Goal: Ask a question

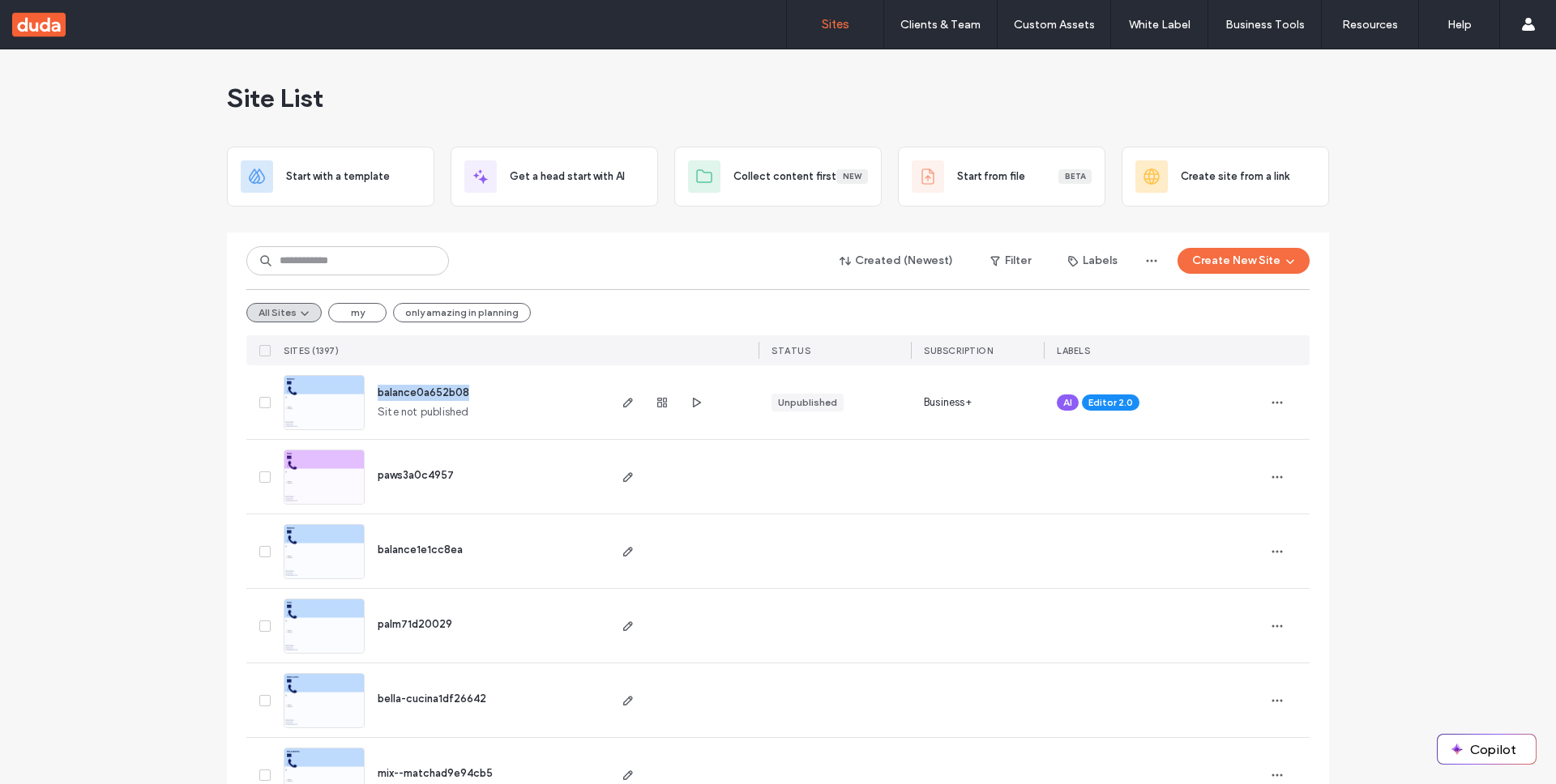
drag, startPoint x: 465, startPoint y: 397, endPoint x: 368, endPoint y: 396, distance: 97.0
click at [368, 396] on div "balance0a652b08 Site not published" at bounding box center [485, 402] width 240 height 73
copy span "balance0a652b08"
click at [1505, 752] on button "Copilot" at bounding box center [1486, 748] width 98 height 29
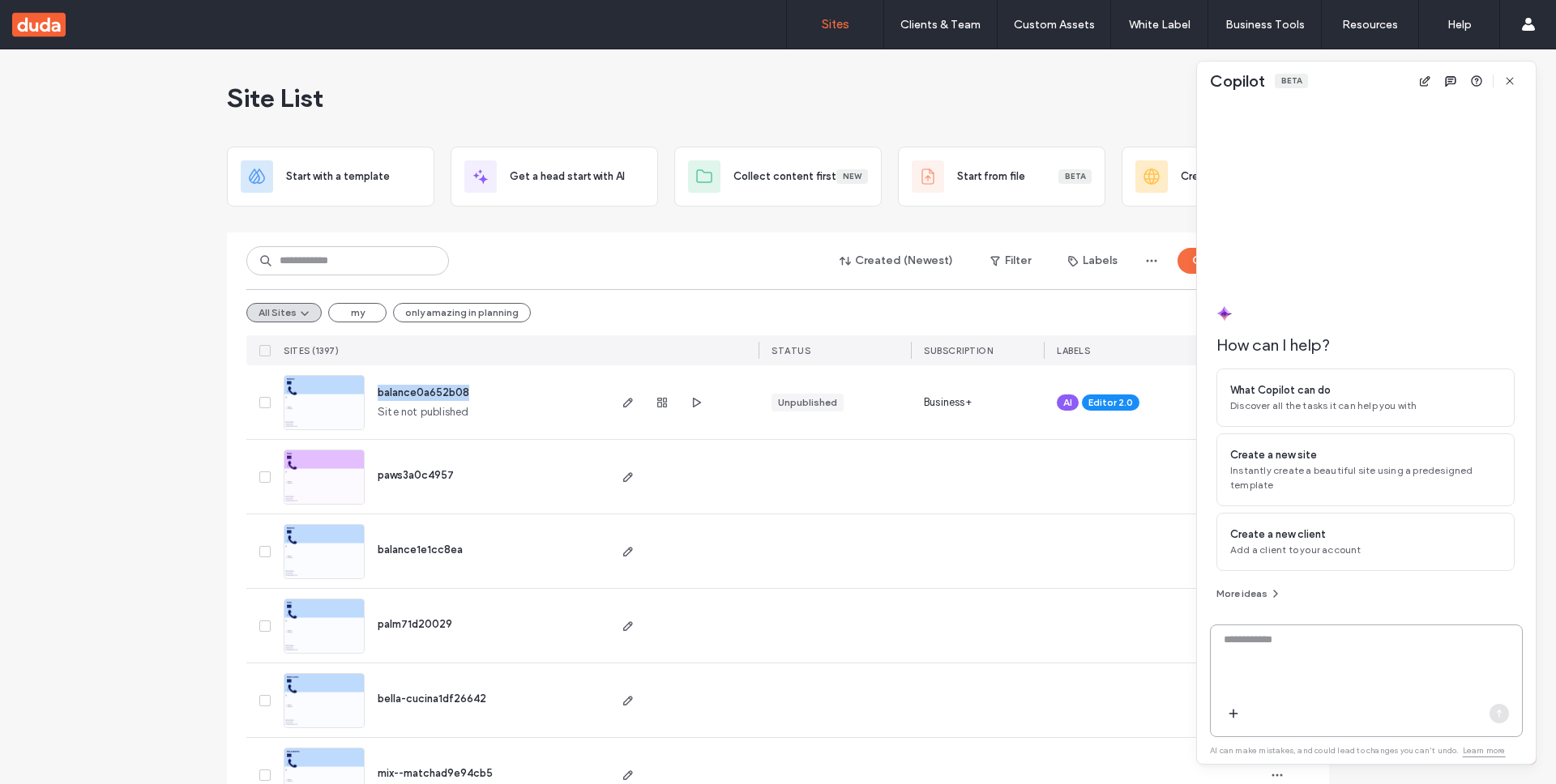
click at [1391, 672] on textarea at bounding box center [1365, 664] width 311 height 64
paste textarea "**********"
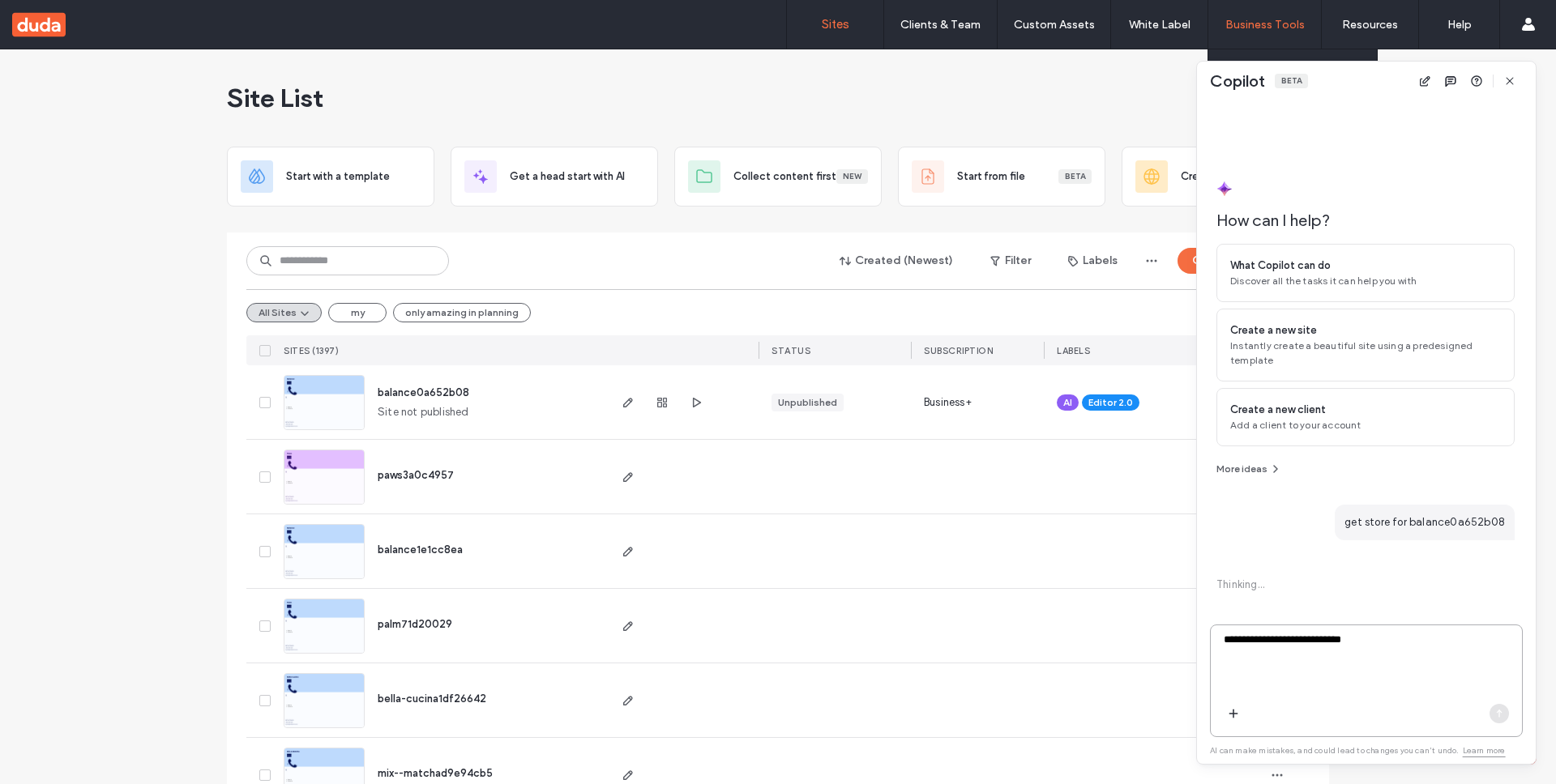
type textarea "**********"
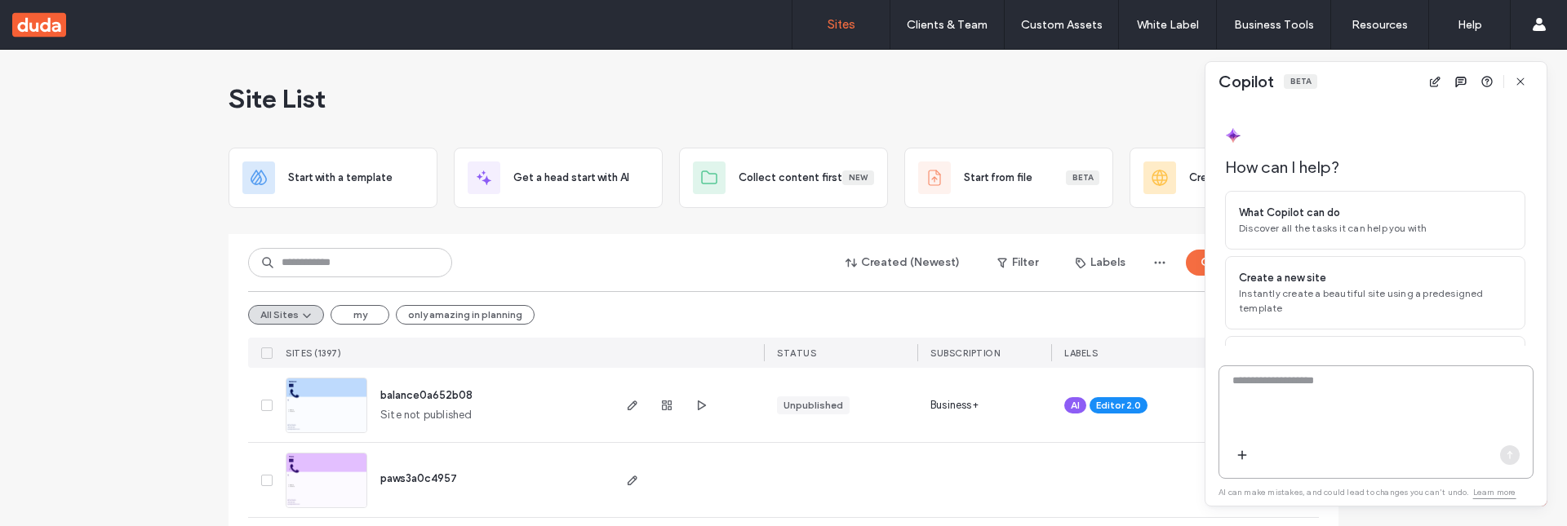
click at [1277, 380] on textarea at bounding box center [1375, 405] width 313 height 64
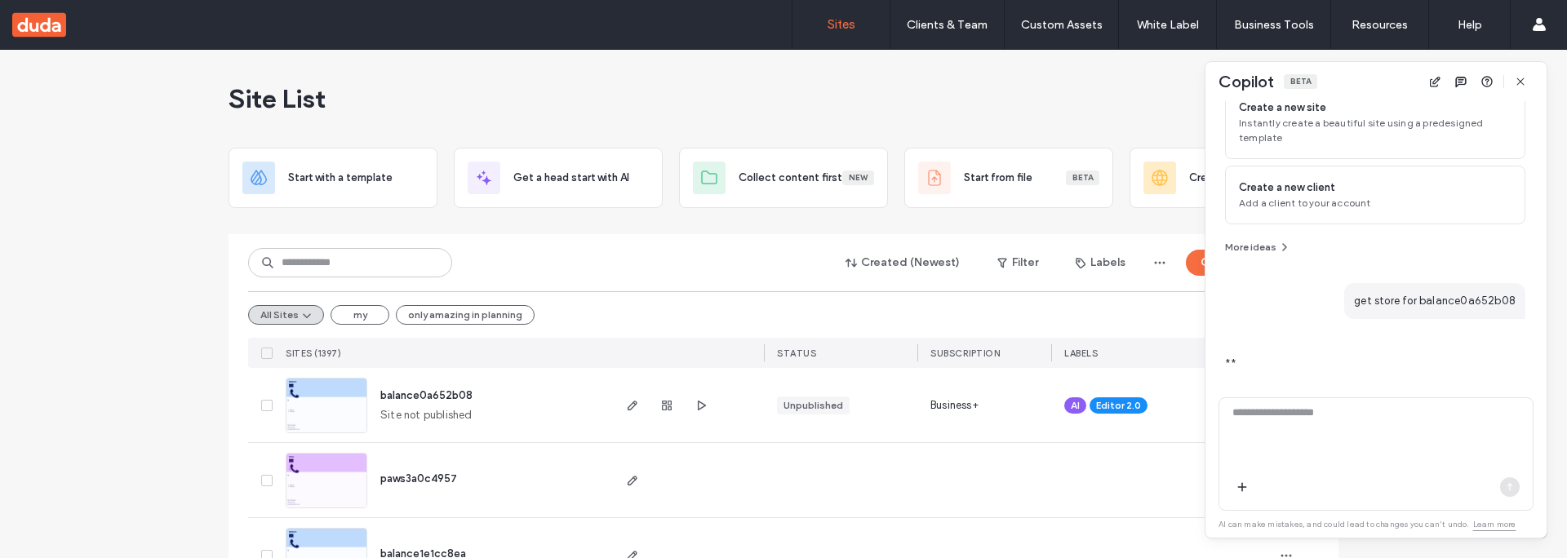
scroll to position [199, 0]
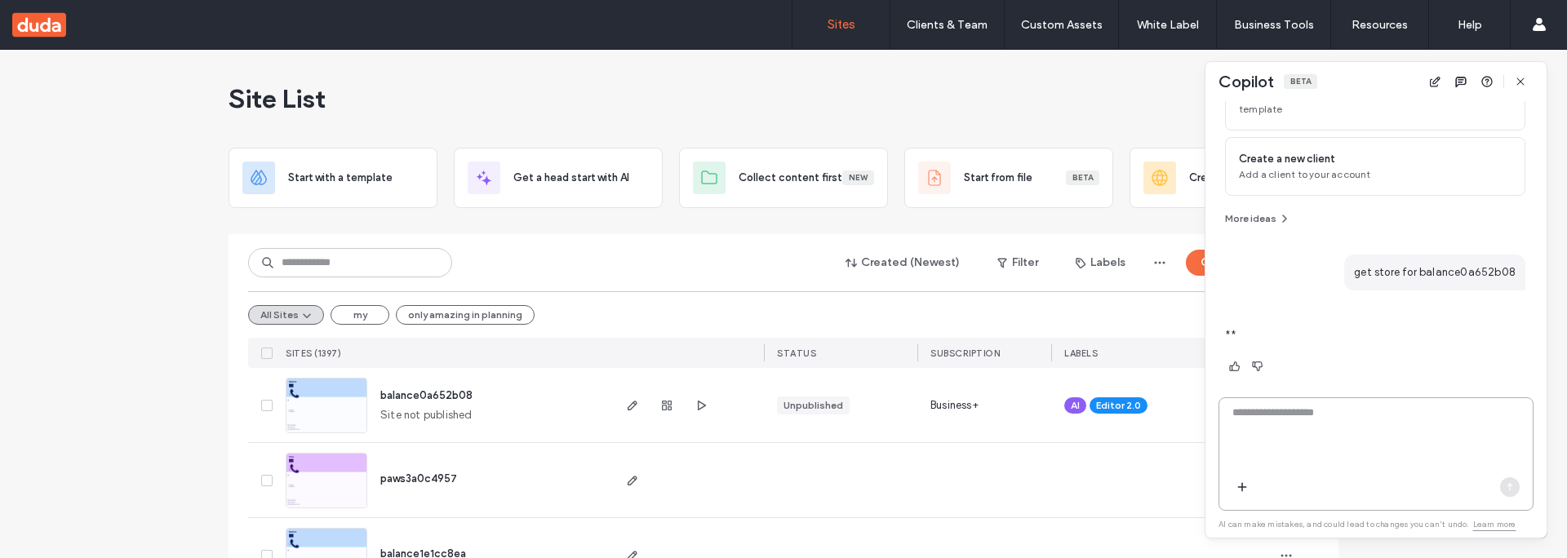
click at [1342, 415] on textarea at bounding box center [1375, 437] width 313 height 64
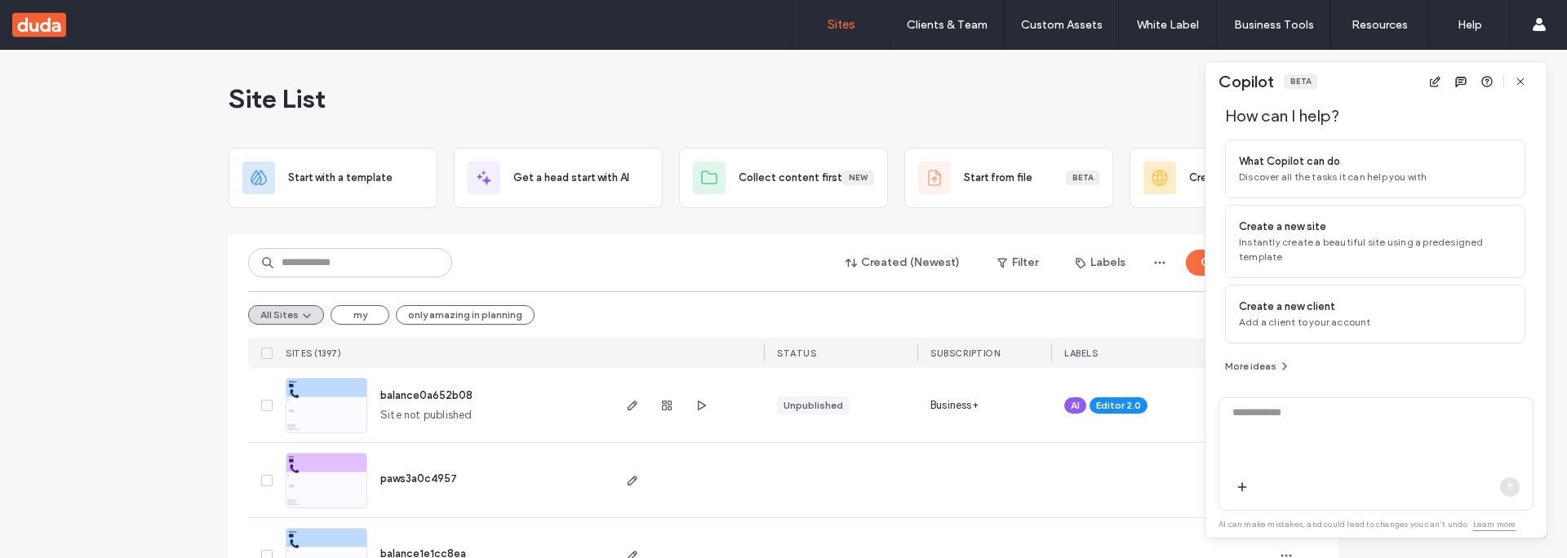
type textarea "*"
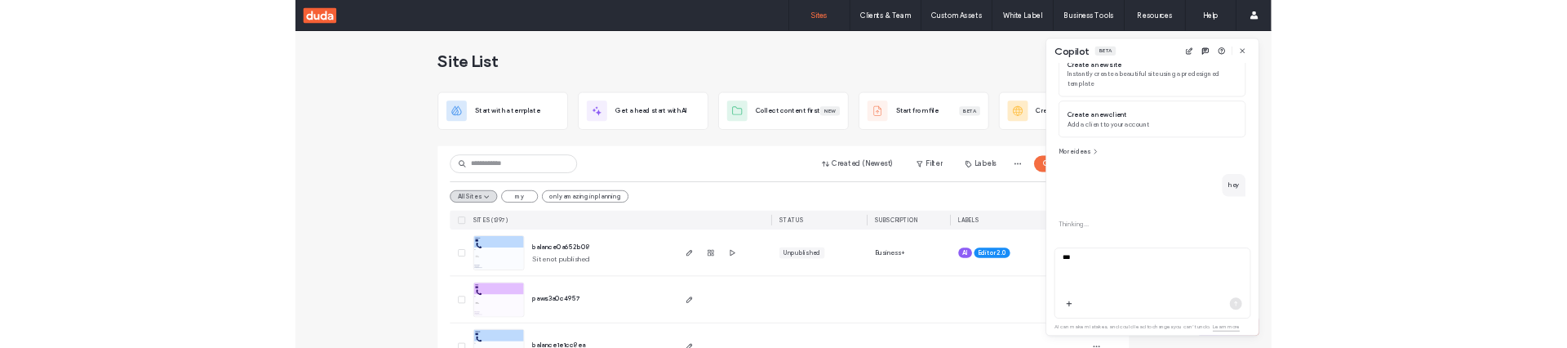
scroll to position [175, 0]
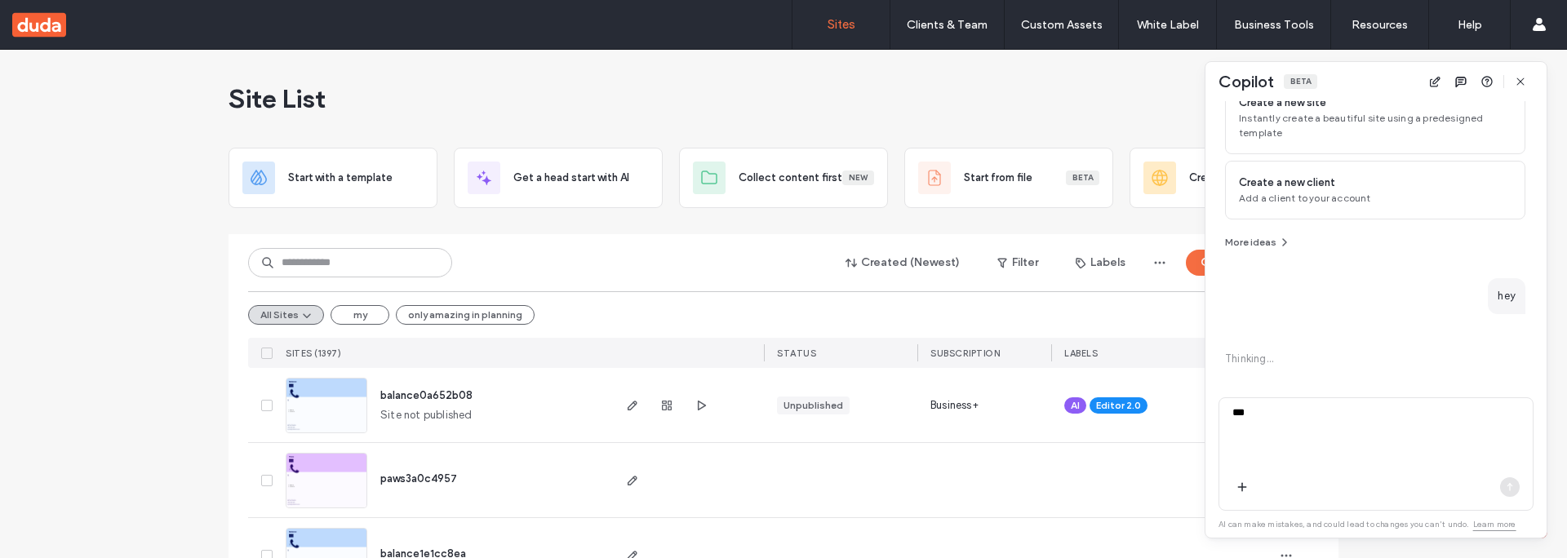
type textarea "***"
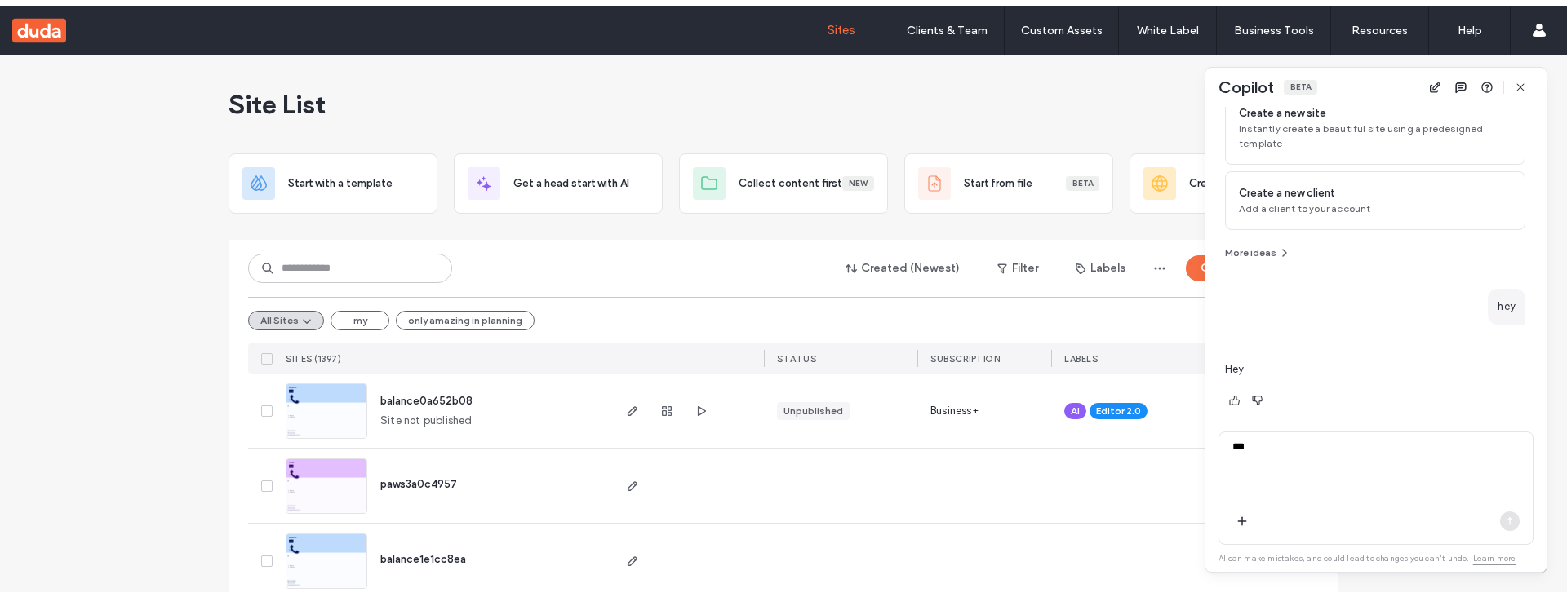
scroll to position [160, 0]
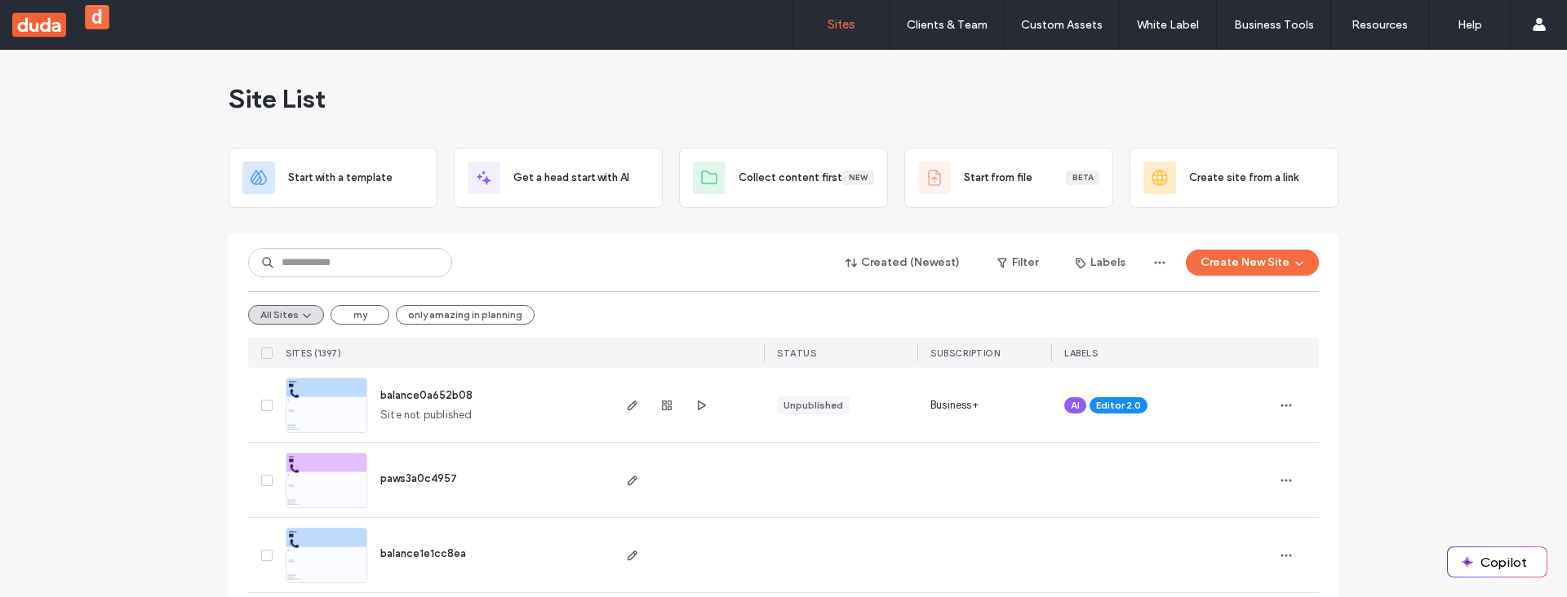
scroll to position [3, 0]
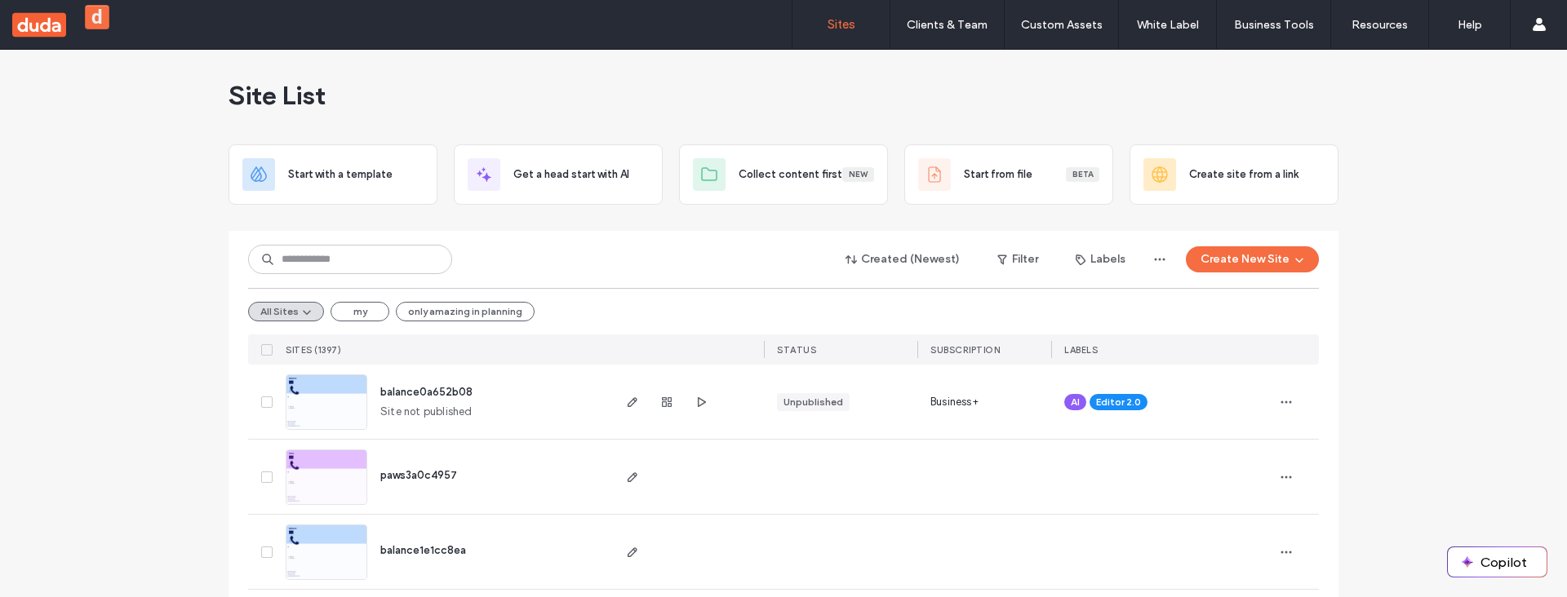
drag, startPoint x: 1147, startPoint y: 597, endPoint x: 1148, endPoint y: 534, distance: 62.9
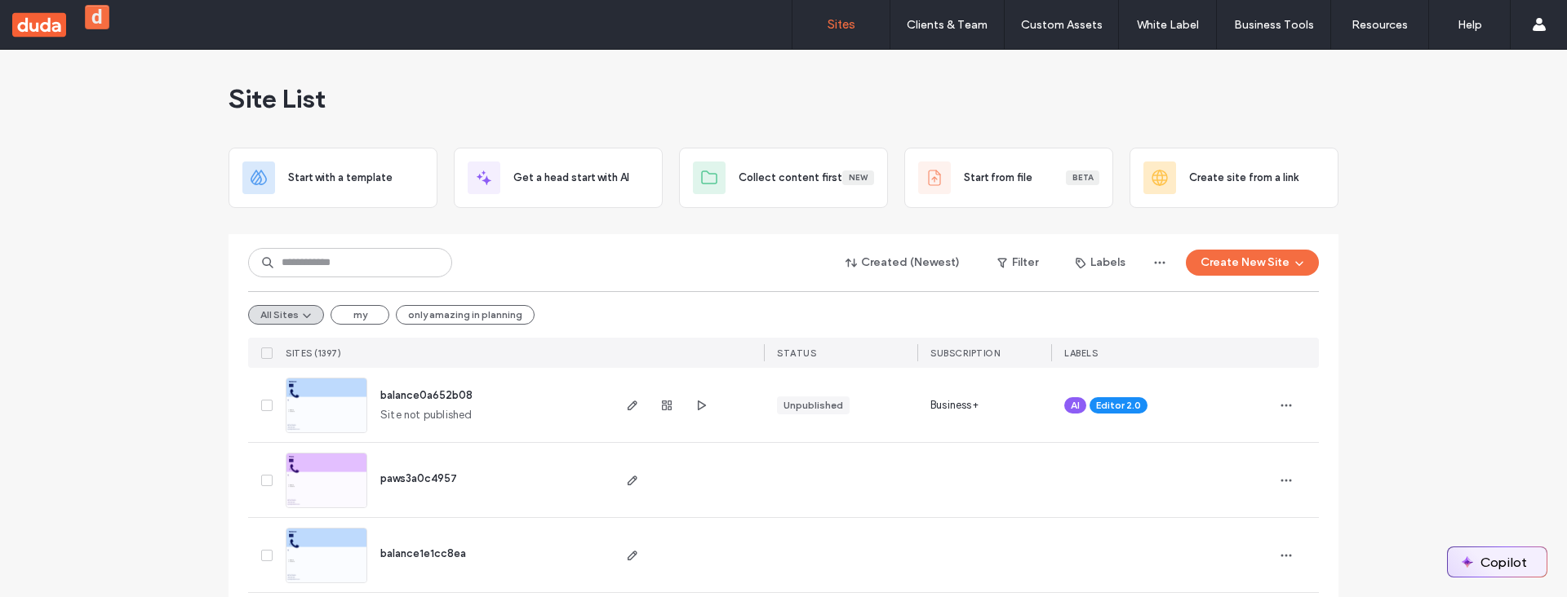
click at [1498, 555] on button "Copilot" at bounding box center [1497, 562] width 99 height 29
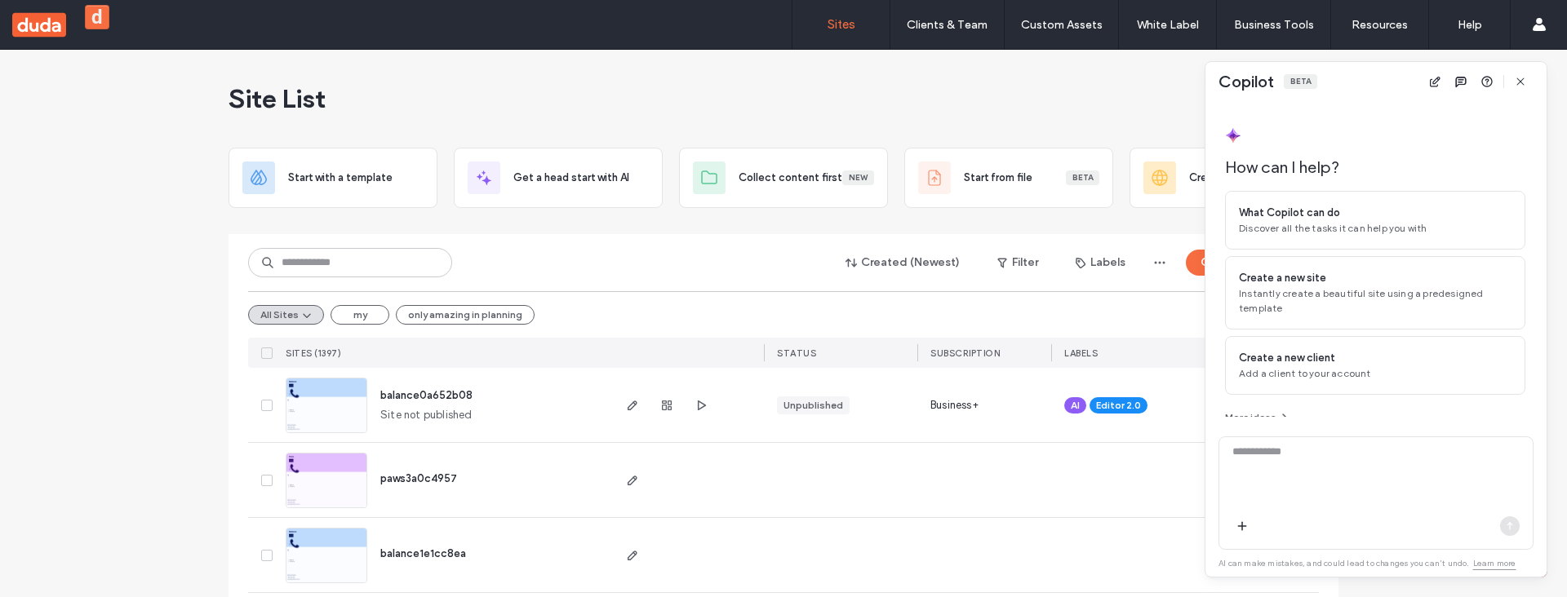
scroll to position [12, 0]
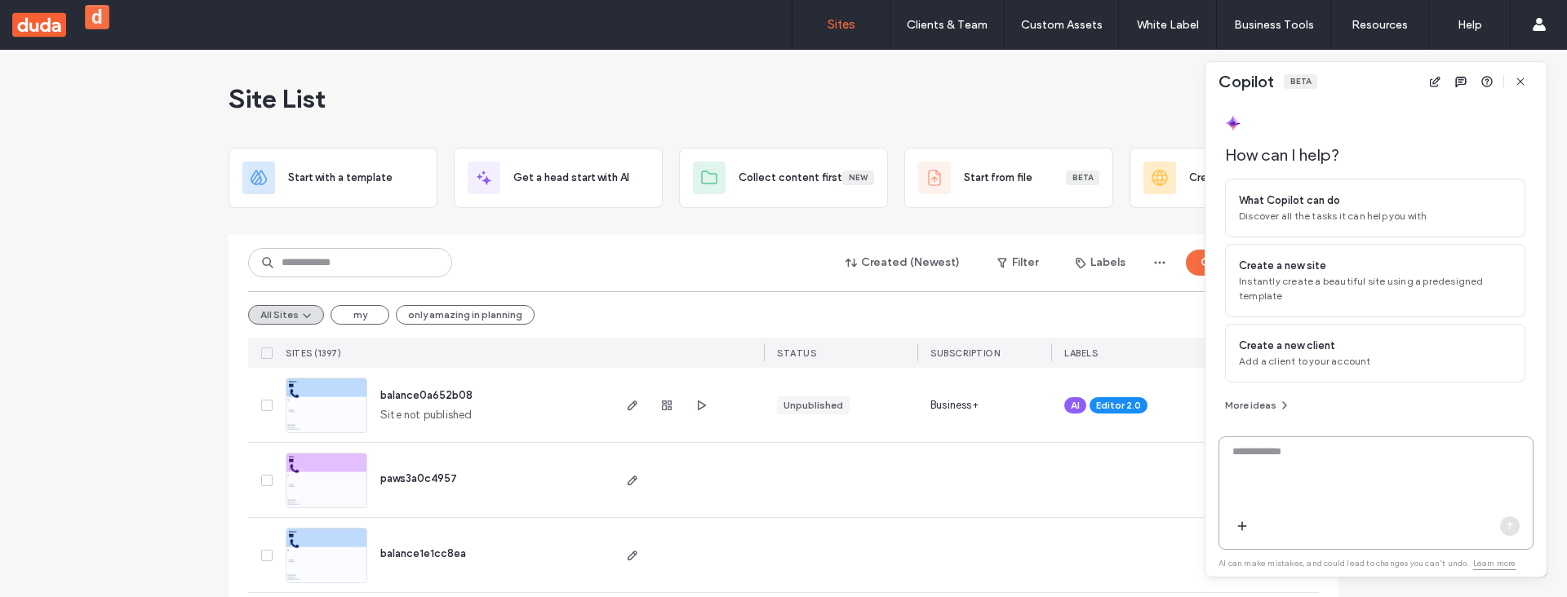
click at [1345, 477] on textarea at bounding box center [1375, 476] width 313 height 64
type textarea "***"
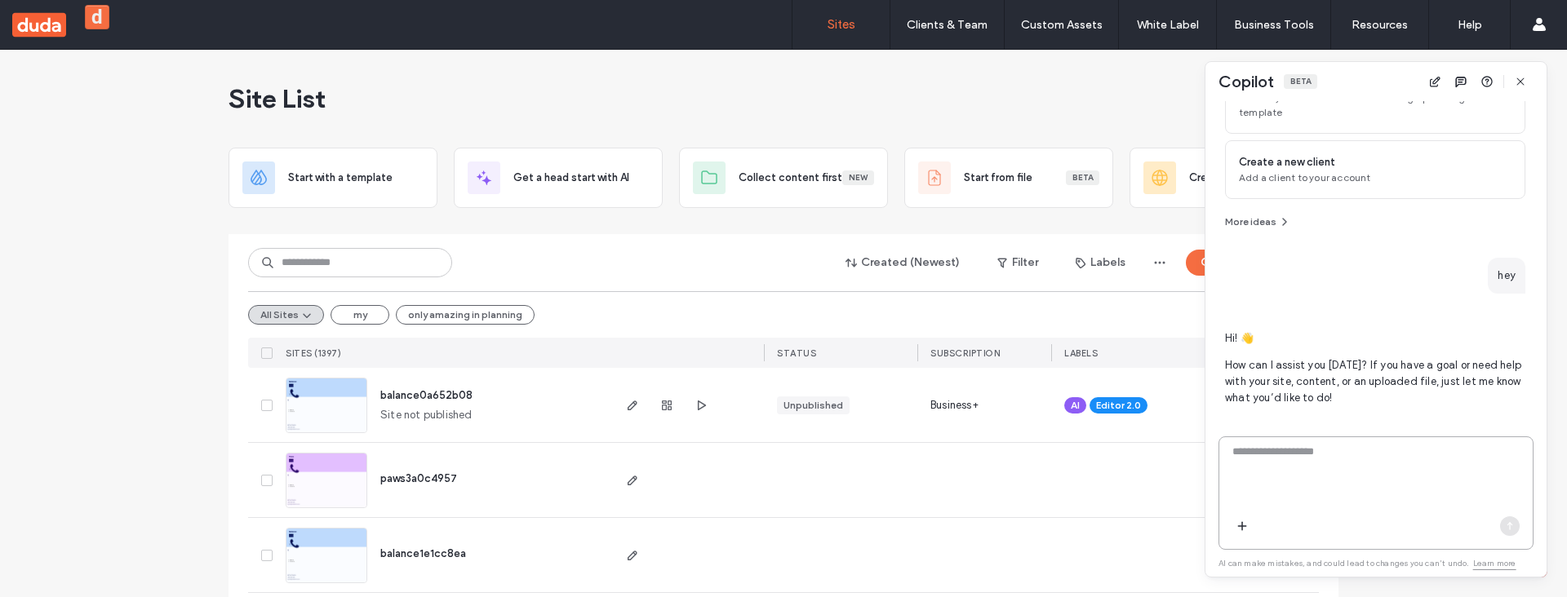
scroll to position [218, 0]
